Goal: Find specific page/section: Find specific page/section

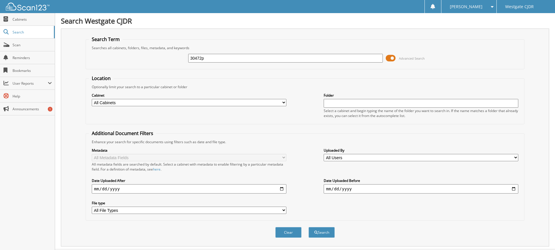
type input "30472p"
click at [308, 227] on button "Search" at bounding box center [321, 232] width 26 height 11
click at [218, 55] on input "30472p" at bounding box center [285, 58] width 195 height 9
paste input "16211290"
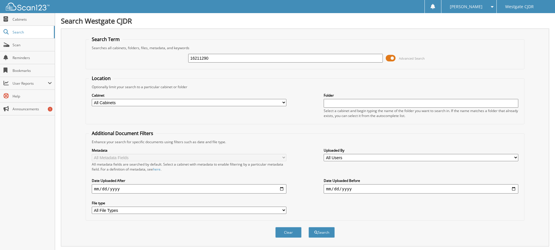
type input "16211290"
click at [308, 227] on button "Search" at bounding box center [321, 232] width 26 height 11
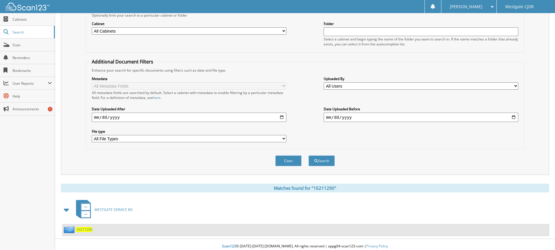
scroll to position [75, 0]
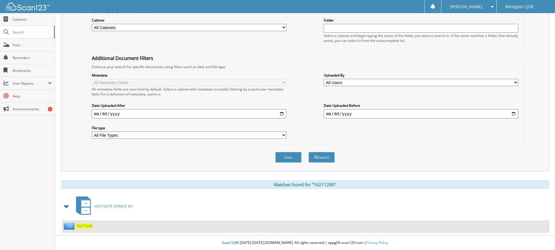
click at [88, 227] on span "16211290" at bounding box center [84, 226] width 16 height 5
